Goal: Task Accomplishment & Management: Use online tool/utility

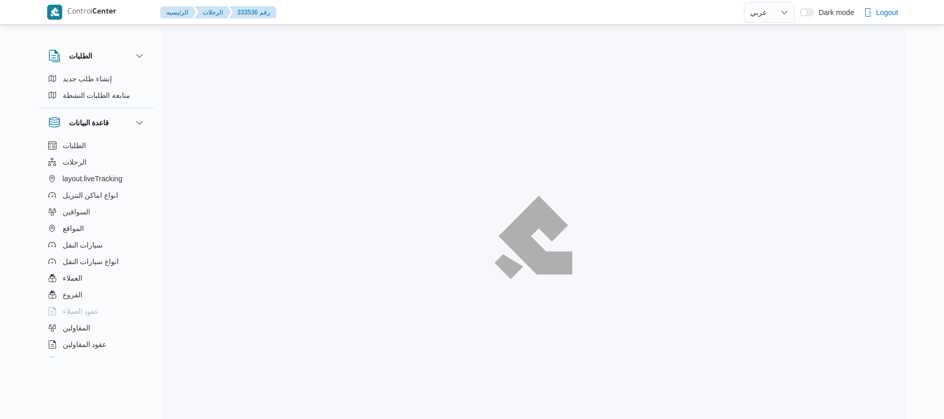
select select "ar"
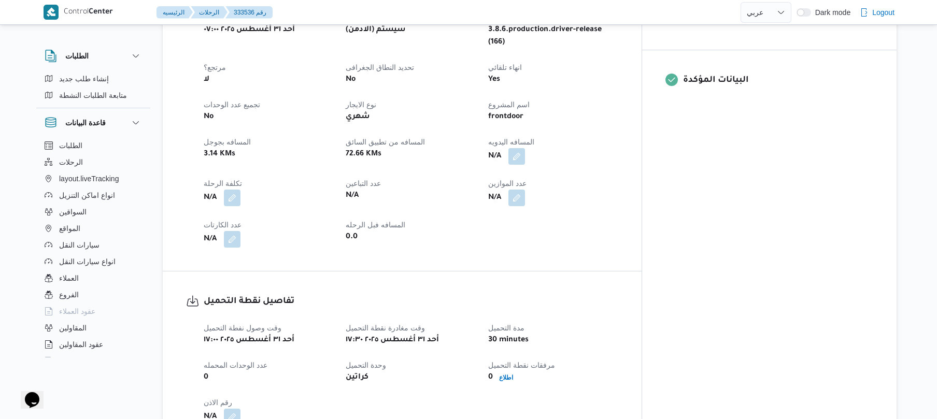
scroll to position [387, 0]
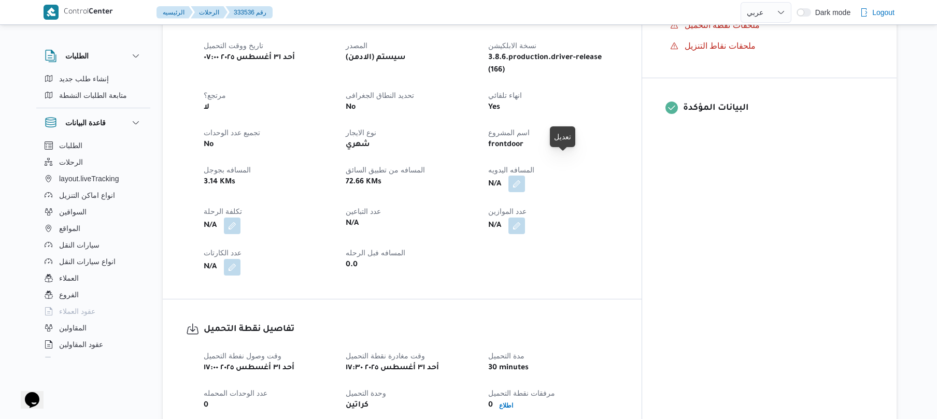
click at [525, 176] on button "button" at bounding box center [517, 184] width 17 height 17
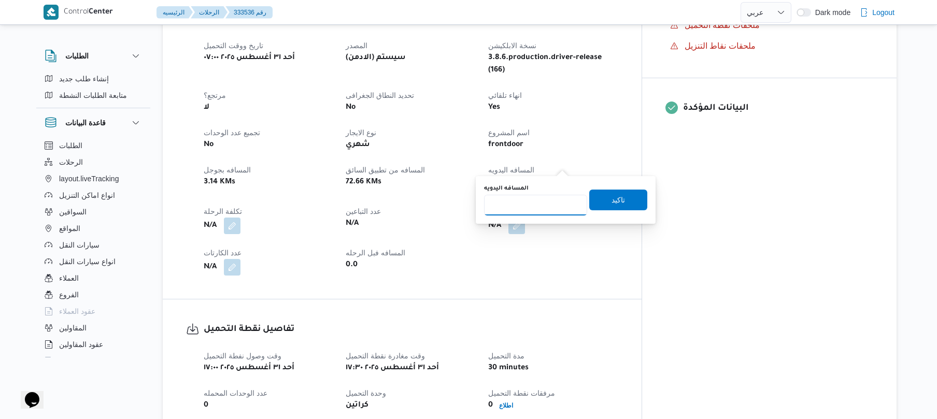
click at [526, 201] on input "المسافه اليدويه" at bounding box center [535, 205] width 103 height 21
type input "70"
click at [610, 206] on span "تاكيد" at bounding box center [619, 199] width 58 height 21
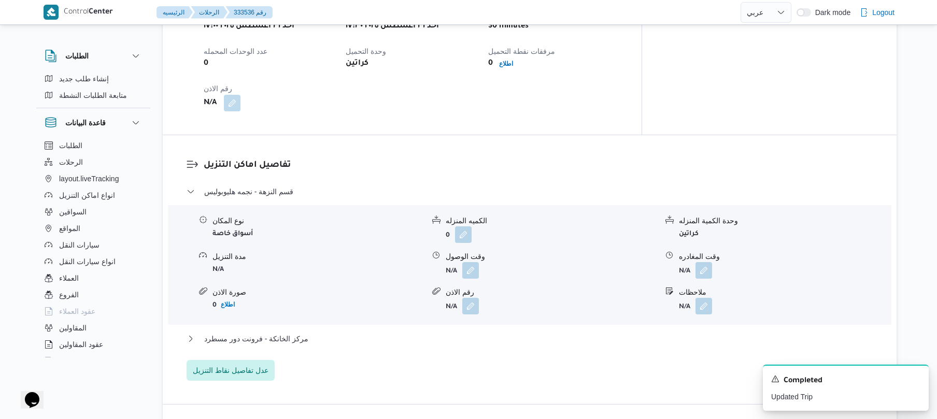
scroll to position [747, 0]
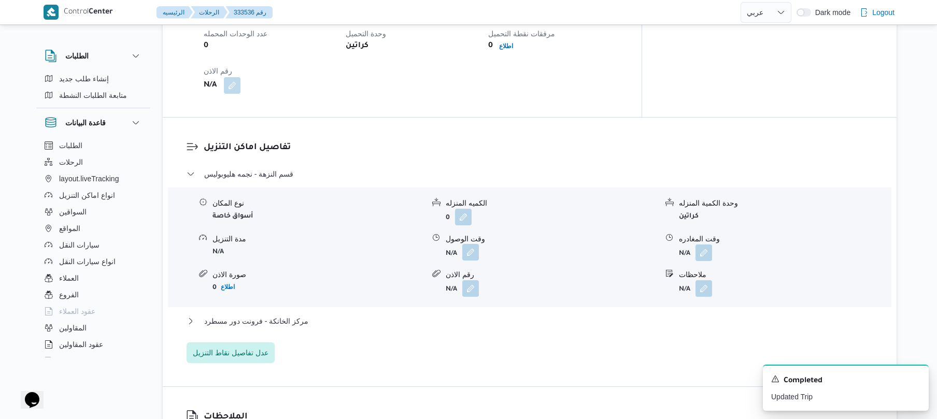
click at [471, 244] on button "button" at bounding box center [470, 252] width 17 height 17
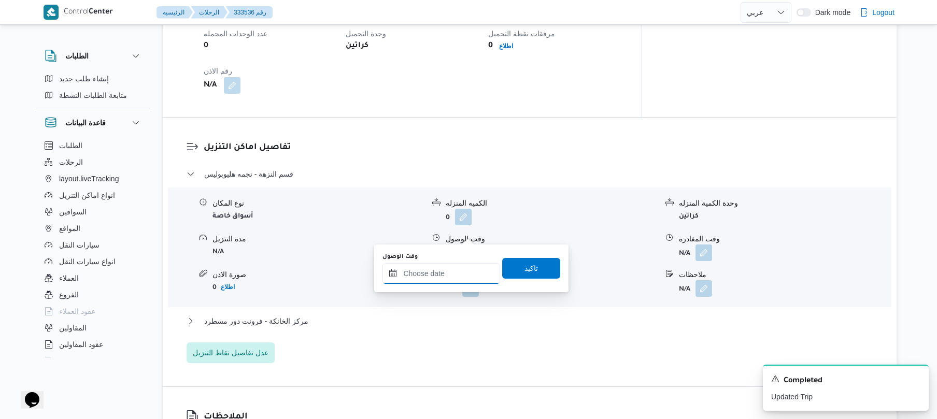
click at [440, 269] on input "وقت الوصول" at bounding box center [442, 273] width 118 height 21
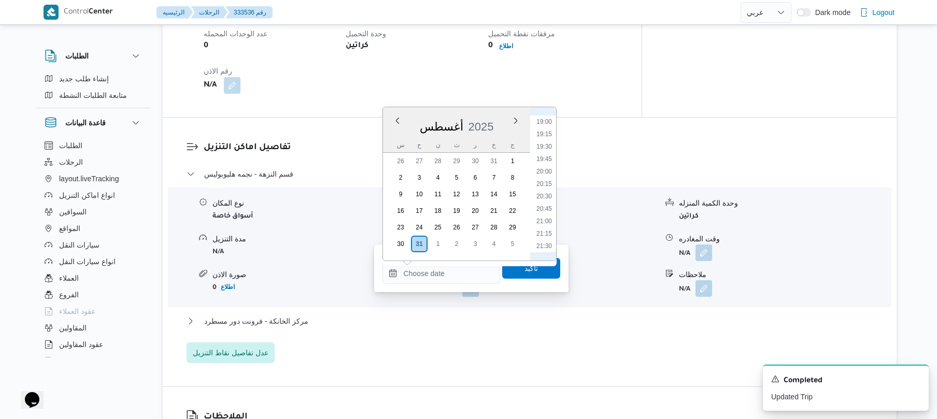
scroll to position [829, 0]
click at [545, 189] on li "18:00" at bounding box center [544, 188] width 24 height 10
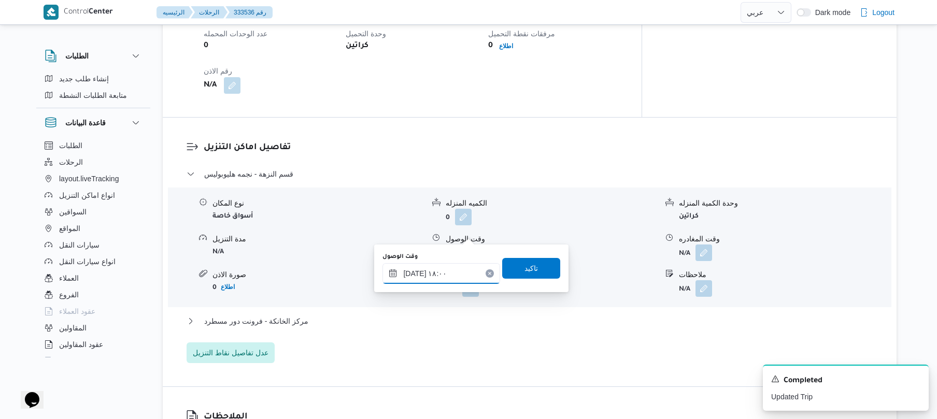
click at [415, 271] on input "٣١/٠٨/٢٠٢٥ ١٨:٠٠" at bounding box center [442, 273] width 118 height 21
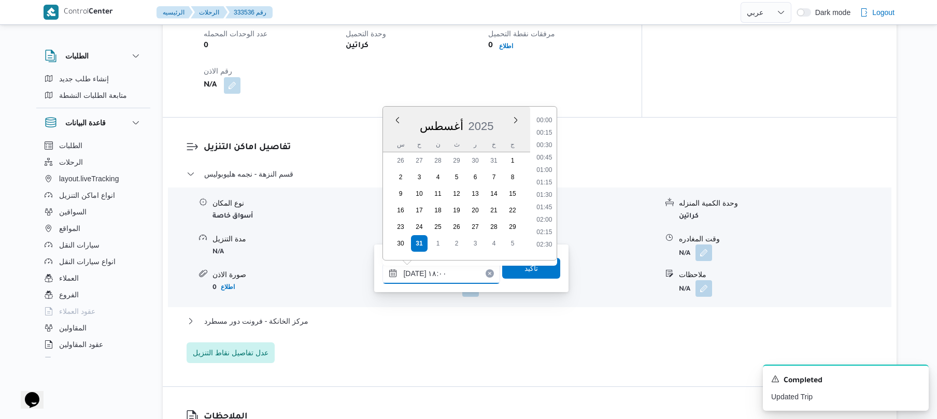
click at [415, 271] on input "٣١/٠٨/٢٠٢٥ ١٨:٠٠" at bounding box center [442, 273] width 118 height 21
type input "٣١/٠٨/٢٠٢٥ ١٨:10"
click at [529, 274] on span "تاكيد" at bounding box center [531, 268] width 58 height 21
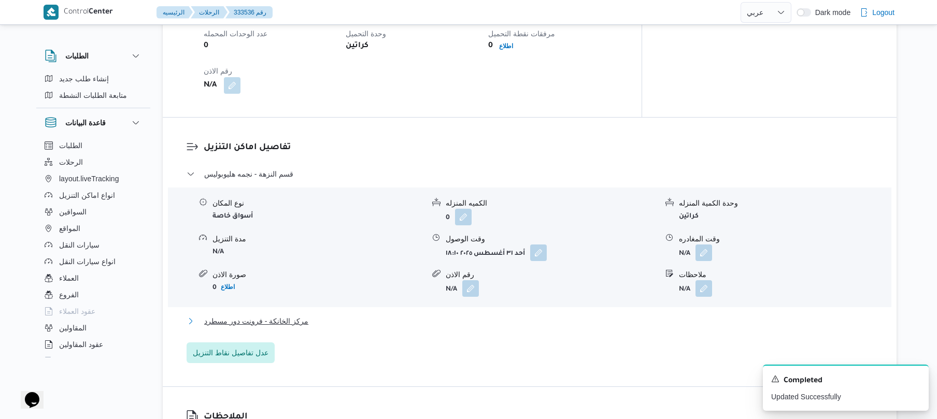
click at [499, 315] on button "مركز الخانكة - فرونت دور مسطرد" at bounding box center [530, 321] width 687 height 12
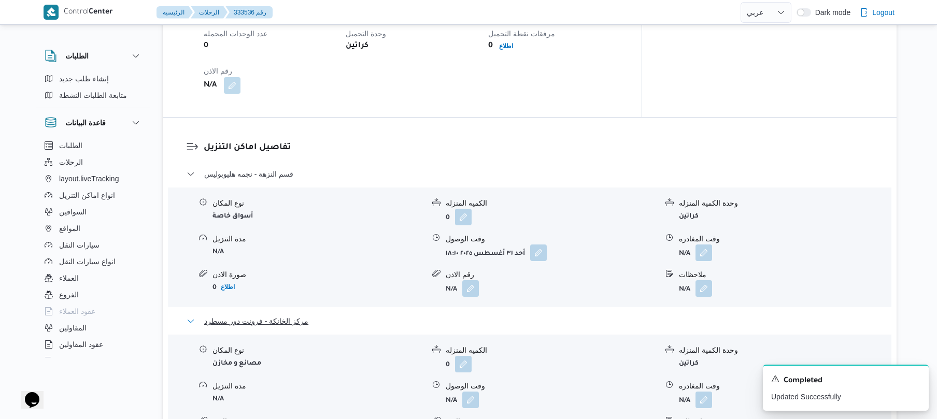
click at [500, 315] on button "مركز الخانكة - فرونت دور مسطرد" at bounding box center [530, 321] width 687 height 12
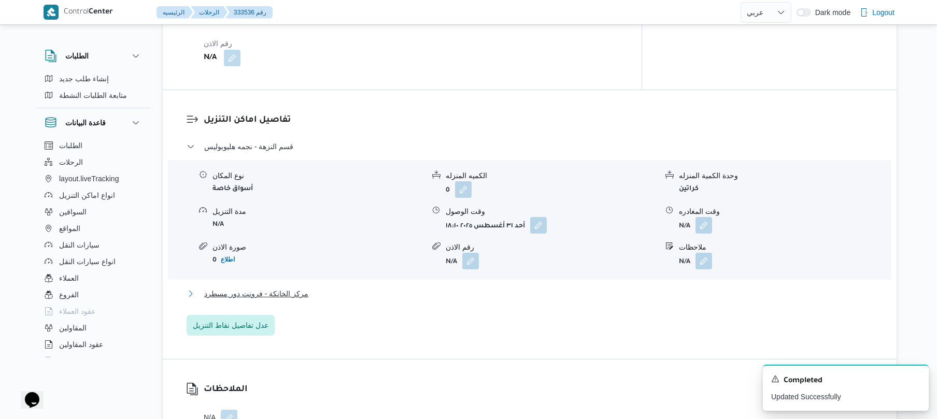
scroll to position [857, 0]
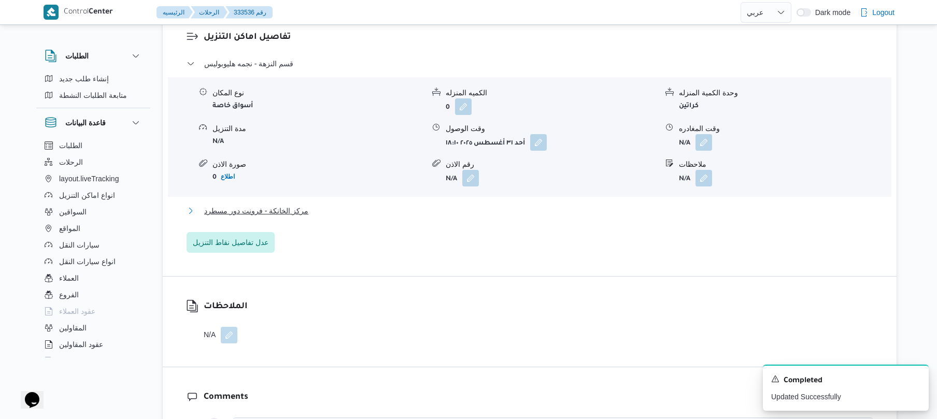
click at [590, 205] on button "مركز الخانكة - فرونت دور مسطرد" at bounding box center [530, 211] width 687 height 12
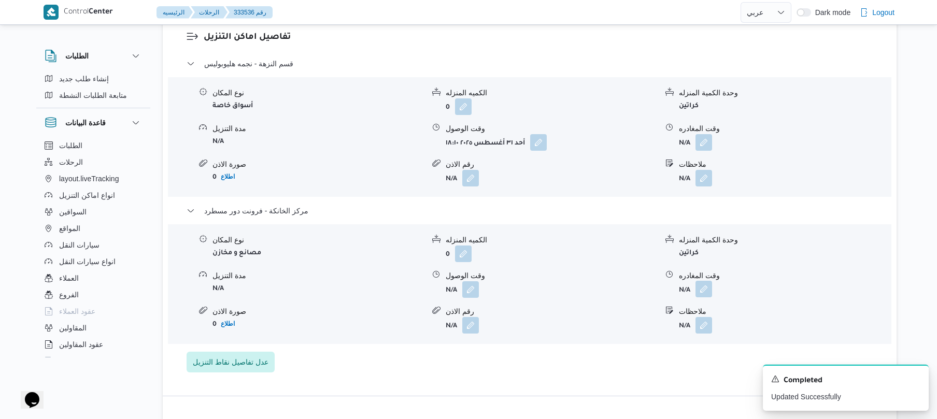
click at [704, 281] on button "button" at bounding box center [704, 289] width 17 height 17
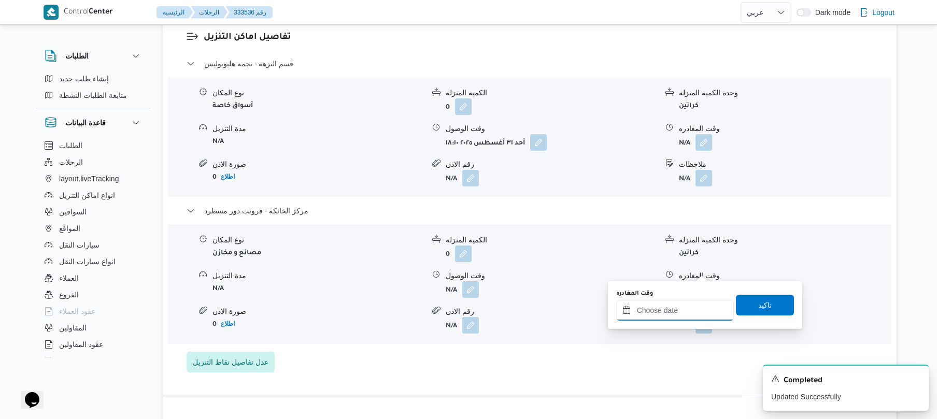
click at [677, 310] on input "وقت المغادره" at bounding box center [675, 310] width 118 height 21
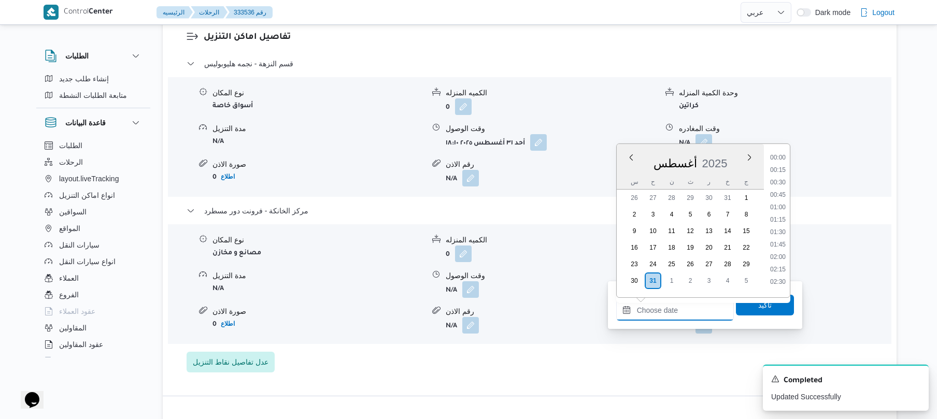
scroll to position [1061, 0]
click at [777, 277] on li "23:45" at bounding box center [778, 282] width 24 height 10
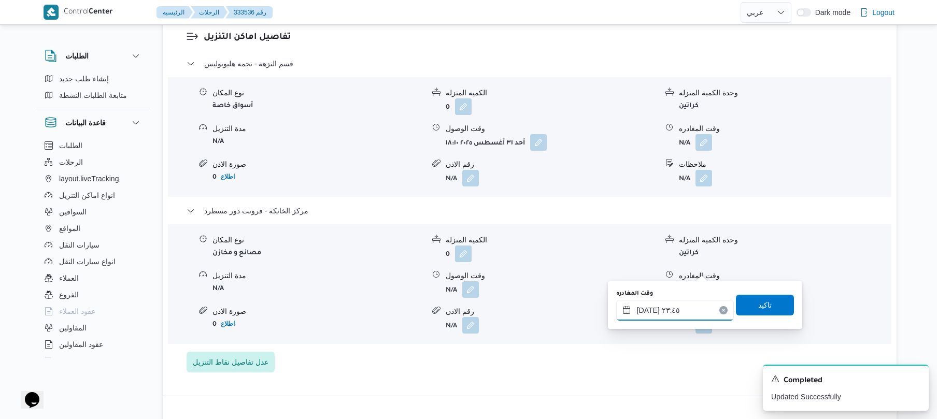
click at [650, 310] on input "٣١/٠٨/٢٠٢٥ ٢٣:٤٥" at bounding box center [675, 310] width 118 height 21
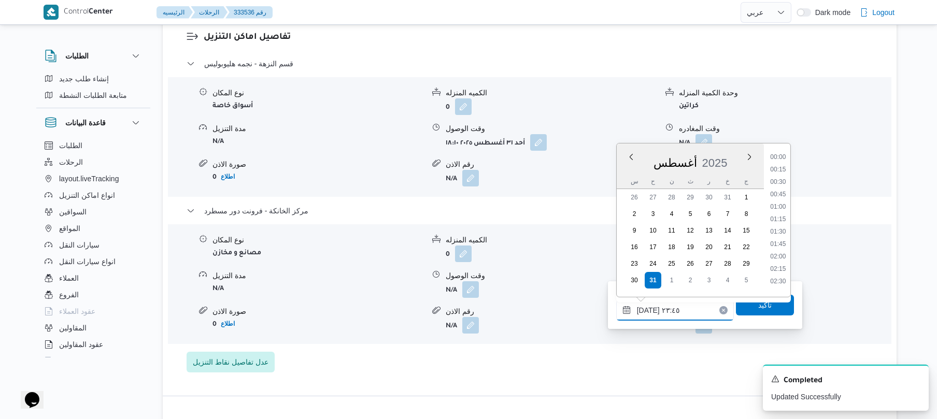
scroll to position [1060, 0]
click at [650, 310] on input "٣١/٠٨/٢٠٢٥ ٢٣:٤٥" at bounding box center [675, 310] width 118 height 21
type input "٣١/٠٨/٢٠٢٥ ٢٣:55"
click at [770, 305] on span "تاكيد" at bounding box center [765, 304] width 58 height 21
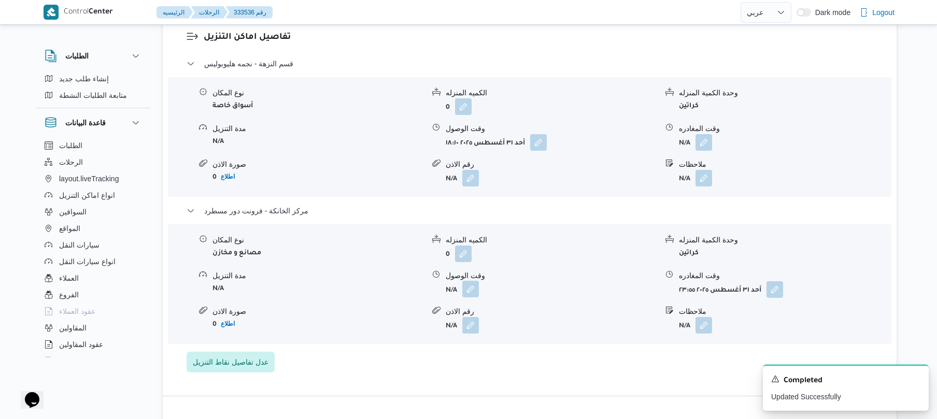
click at [468, 281] on button "button" at bounding box center [470, 289] width 17 height 17
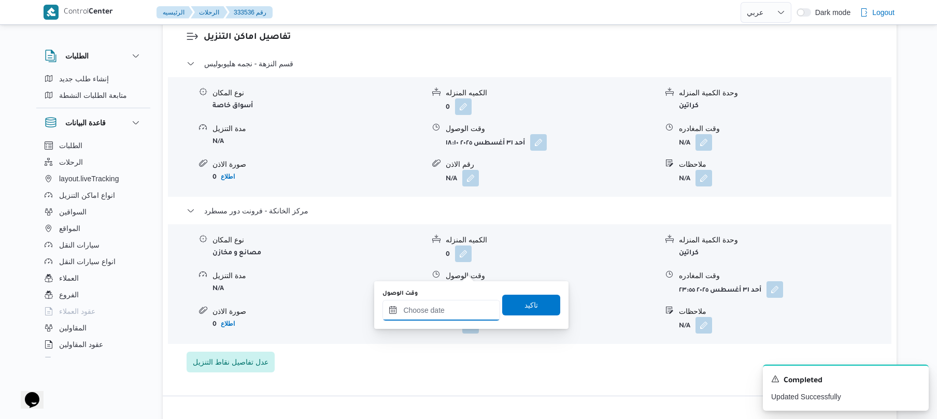
click at [443, 316] on input "وقت الوصول" at bounding box center [442, 310] width 118 height 21
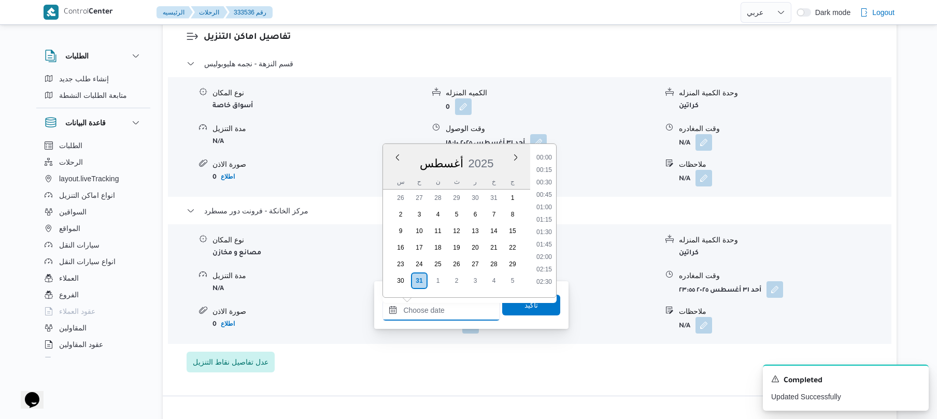
scroll to position [1061, 0]
click at [542, 278] on li "23:45" at bounding box center [544, 282] width 24 height 10
type input "٣١/٠٨/٢٠٢٥ ٢٣:٤٥"
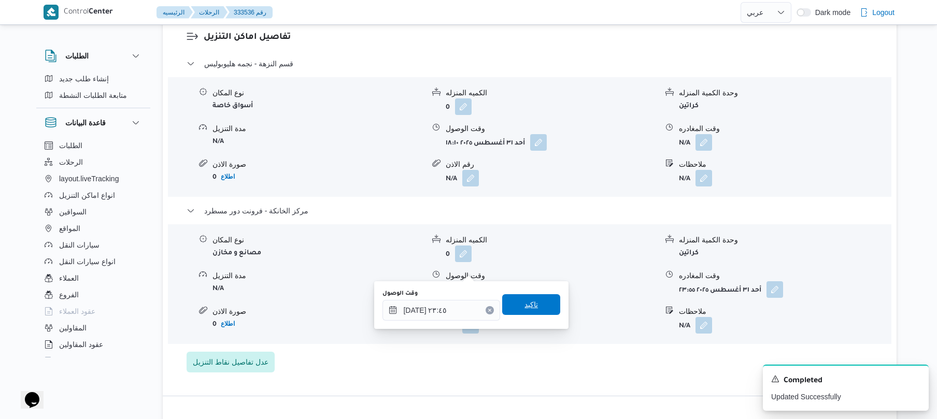
click at [531, 303] on span "تاكيد" at bounding box center [531, 305] width 13 height 12
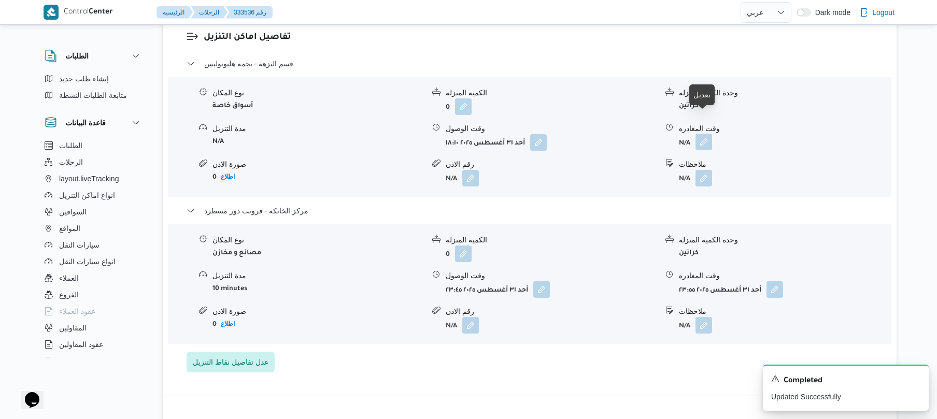
click at [704, 134] on button "button" at bounding box center [704, 142] width 17 height 17
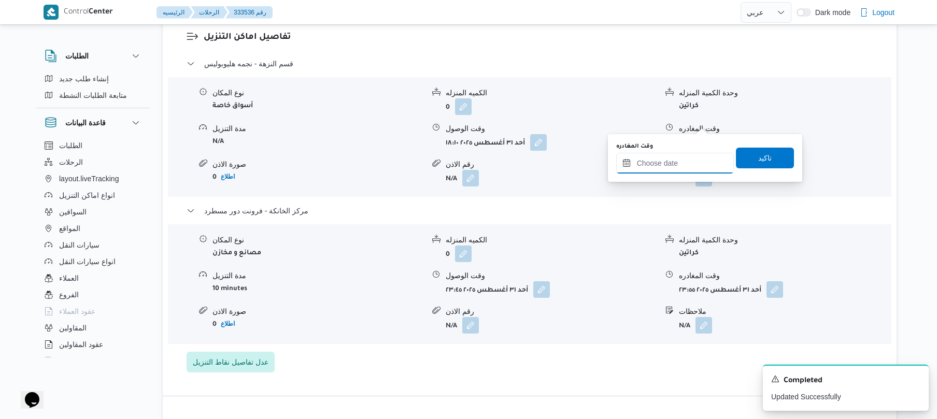
click at [664, 164] on input "وقت المغادره" at bounding box center [675, 163] width 118 height 21
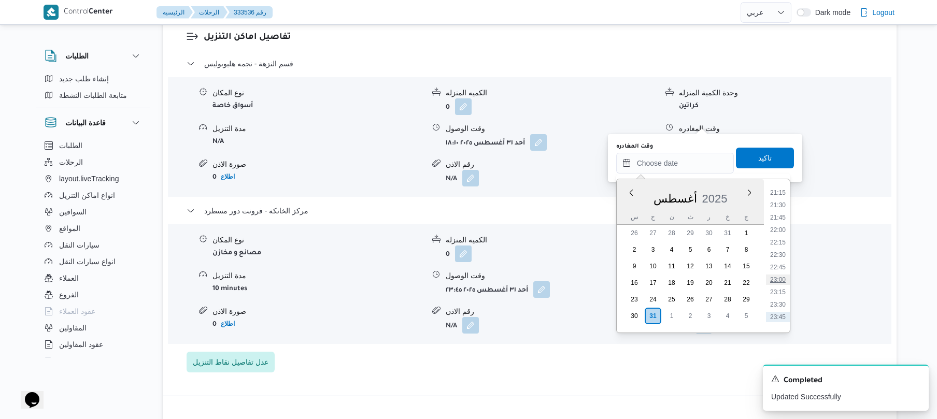
click at [782, 280] on li "23:00" at bounding box center [778, 280] width 24 height 10
type input "٣١/٠٨/٢٠٢٥ ٢٣:٠٠"
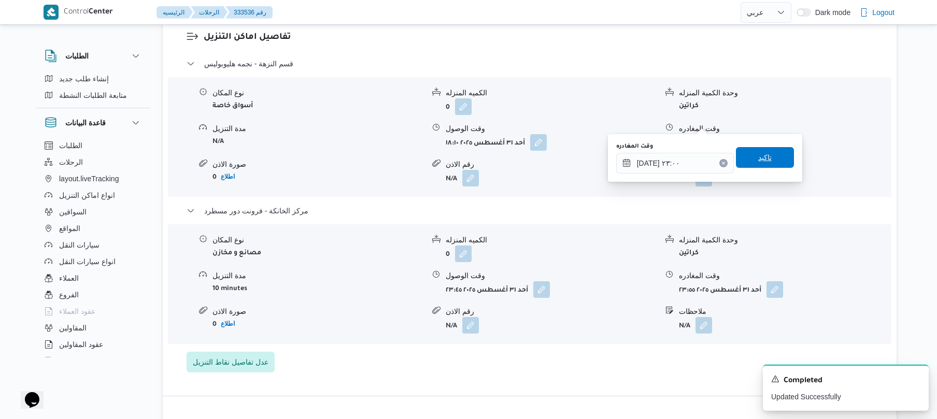
click at [760, 160] on span "تاكيد" at bounding box center [765, 157] width 13 height 12
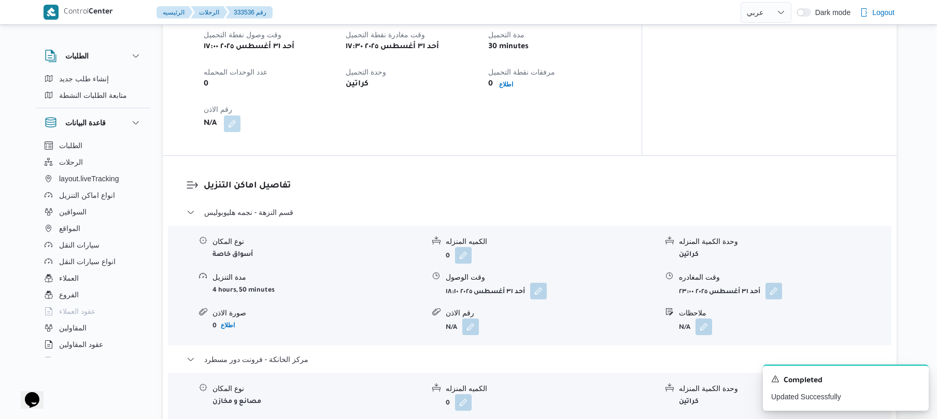
scroll to position [774, 0]
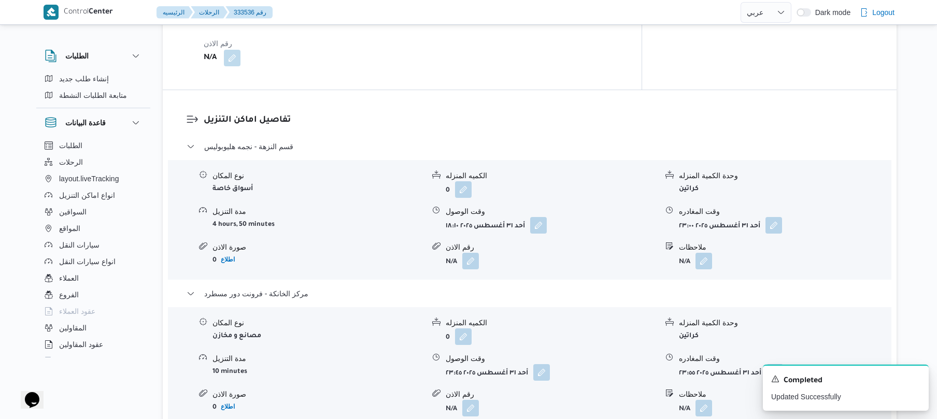
click at [642, 114] on dl "تفاصيل اماكن التنزيل قسم النزهة - نجمه هليوبوليس نوع المكان أسواق خاصة الكميه ا…" at bounding box center [539, 285] width 670 height 342
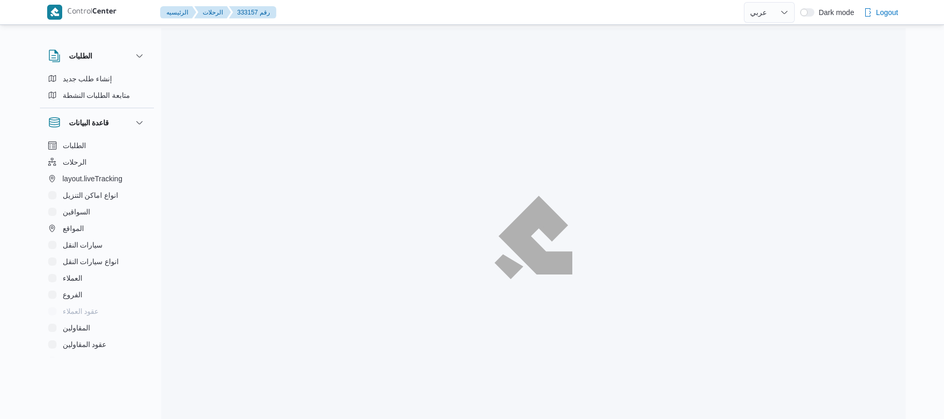
select select "ar"
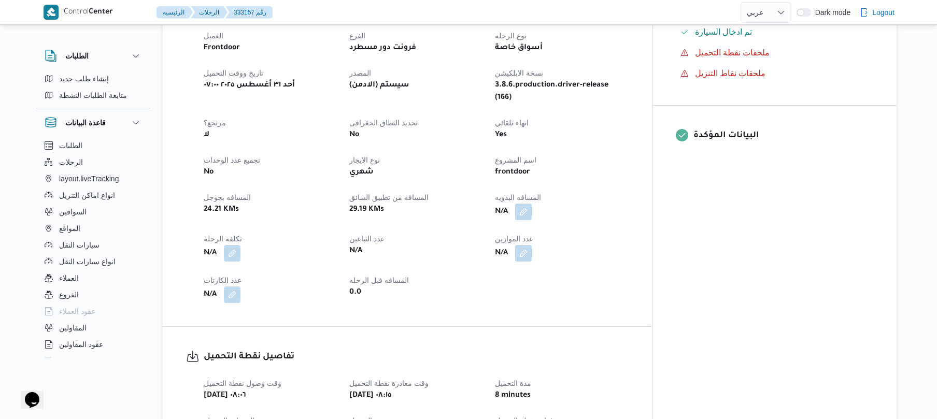
scroll to position [387, 0]
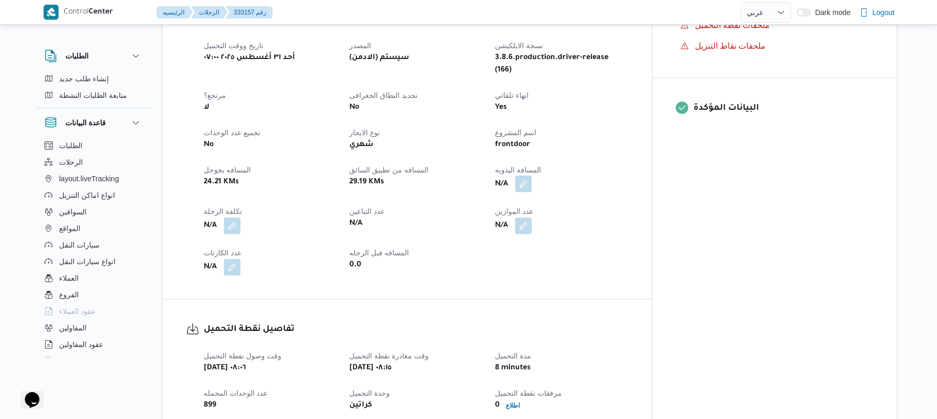
click at [532, 176] on button "button" at bounding box center [523, 184] width 17 height 17
click at [550, 204] on input "المسافه اليدويه" at bounding box center [535, 205] width 103 height 21
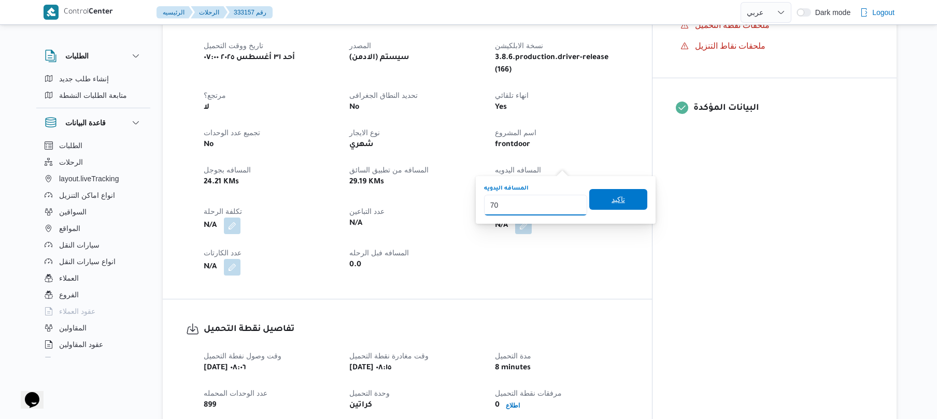
type input "70"
click at [622, 198] on span "تاكيد" at bounding box center [619, 199] width 58 height 21
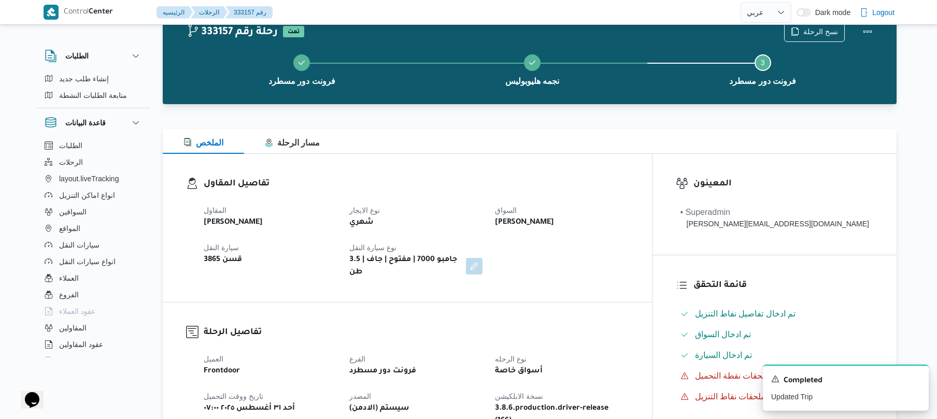
scroll to position [0, 0]
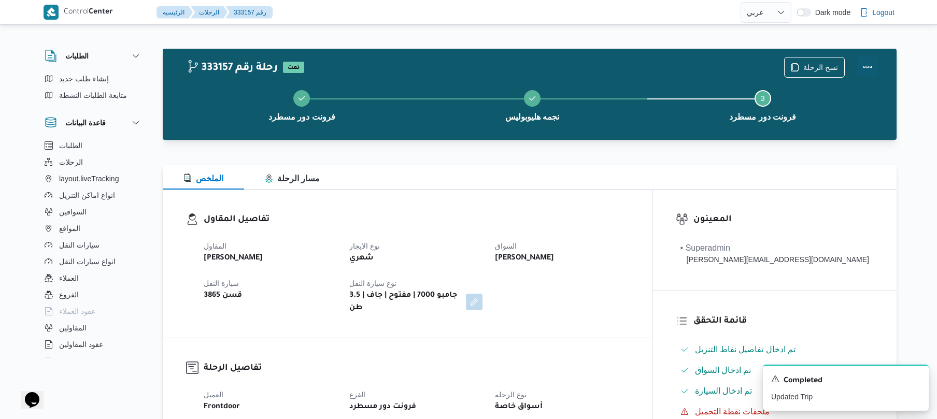
click at [865, 65] on button "Actions" at bounding box center [868, 67] width 21 height 21
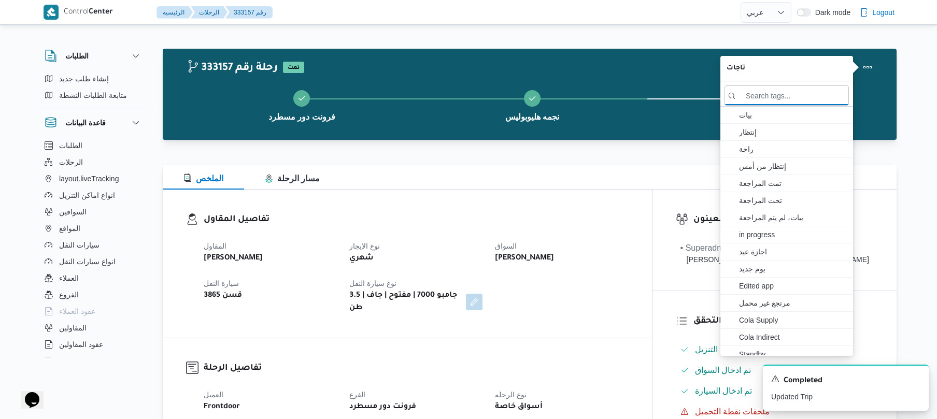
click at [652, 99] on button "Step 3 is incomplete 3 فرونت دور مسطرد" at bounding box center [763, 105] width 231 height 54
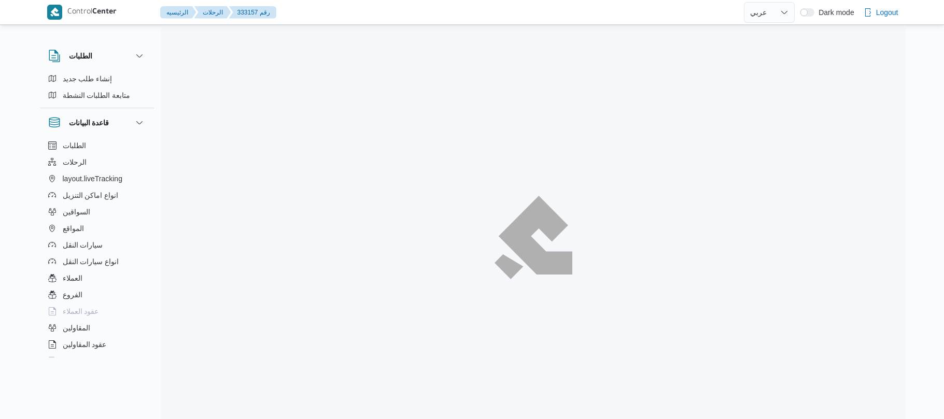
select select "ar"
